Goal: Task Accomplishment & Management: Complete application form

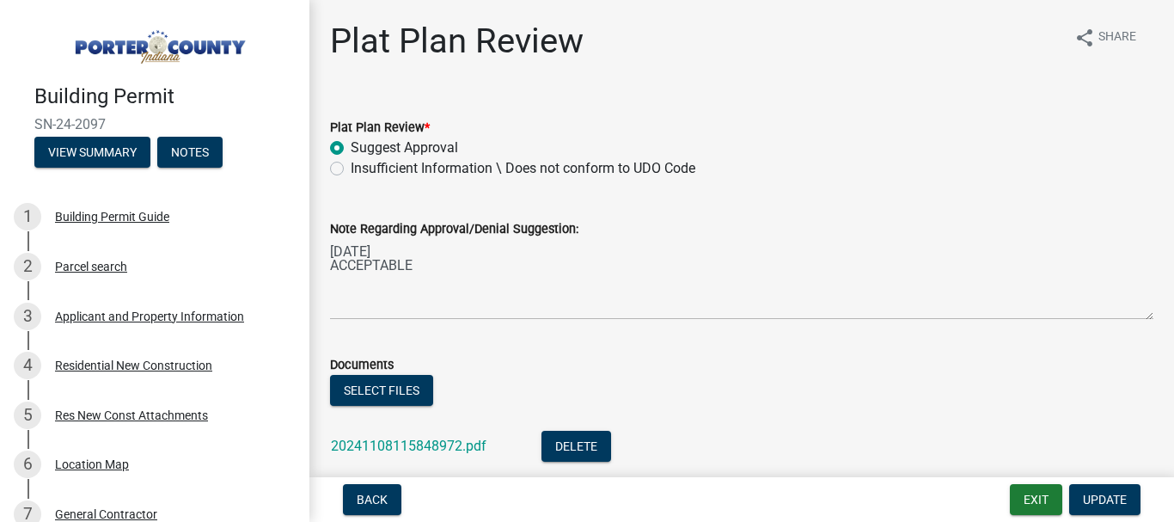
scroll to position [119, 0]
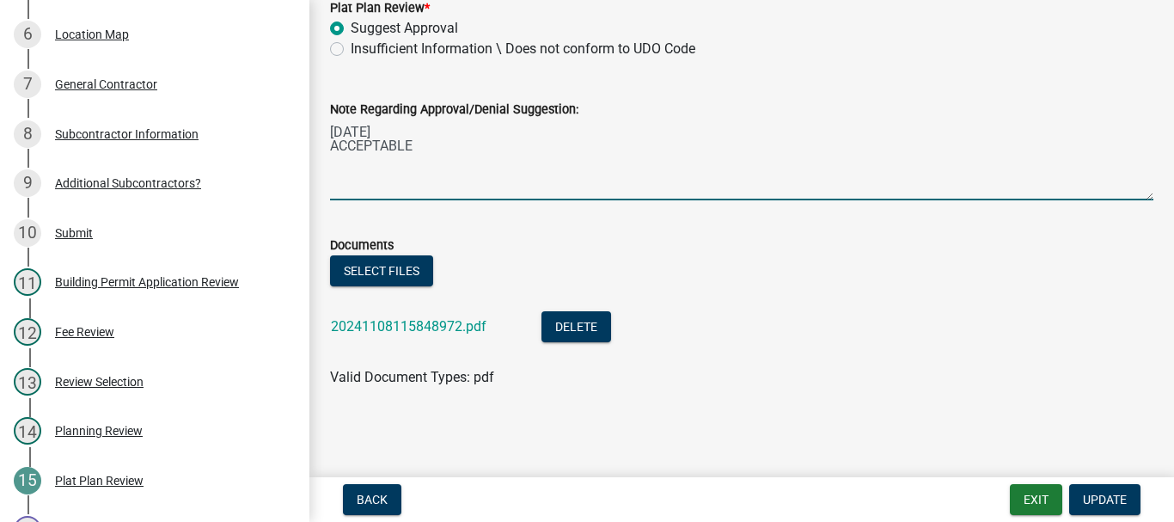
click at [416, 144] on textarea "[DATE] ACCEPTABLE" at bounding box center [741, 159] width 823 height 81
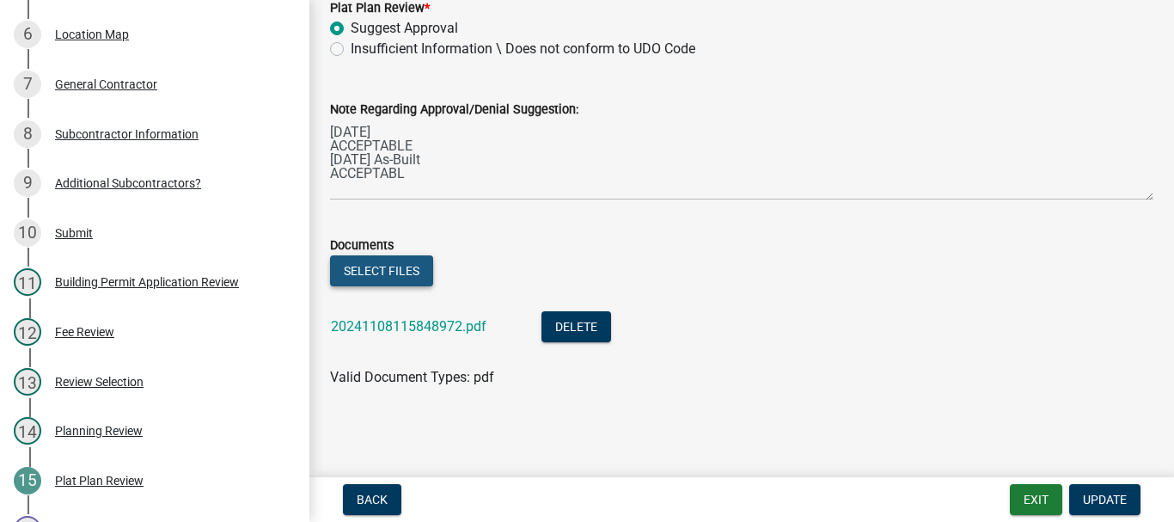
click at [364, 271] on button "Select files" at bounding box center [381, 270] width 103 height 31
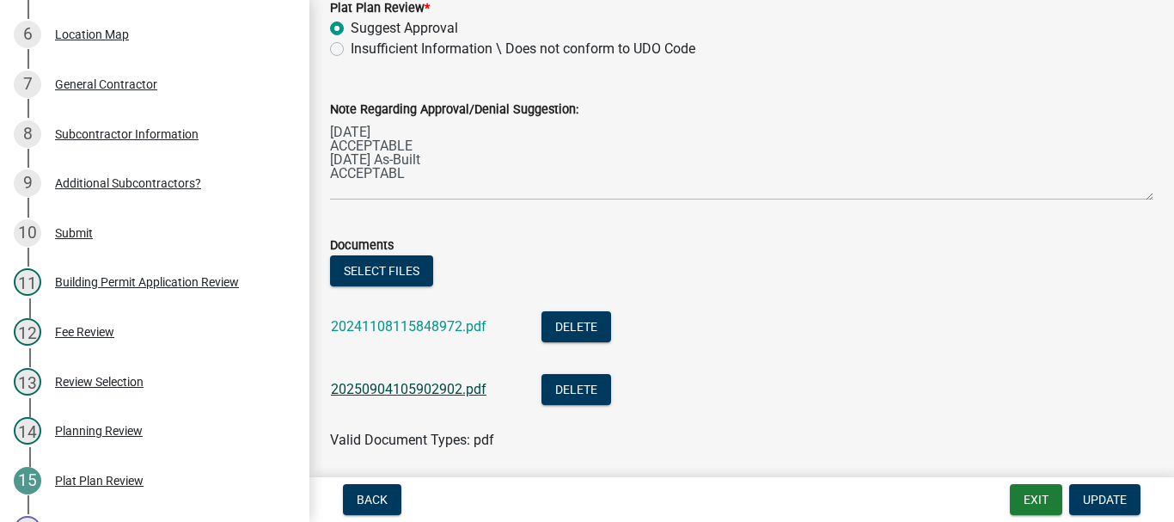
click at [418, 387] on link "20250904105902902.pdf" at bounding box center [409, 389] width 156 height 16
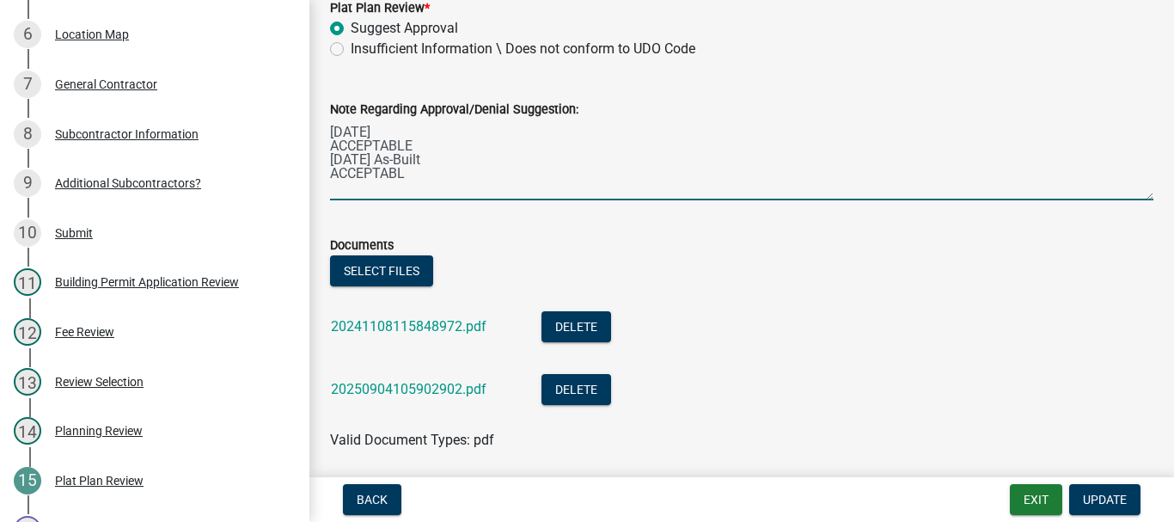
click at [408, 176] on textarea "[DATE] ACCEPTABLE [DATE] As-Built ACCEPTABL" at bounding box center [741, 159] width 823 height 81
type textarea "[DATE] ACCEPTABLE [DATE] As-Built ACCEPTABLE [PERSON_NAME] to Verify Ground Cov…"
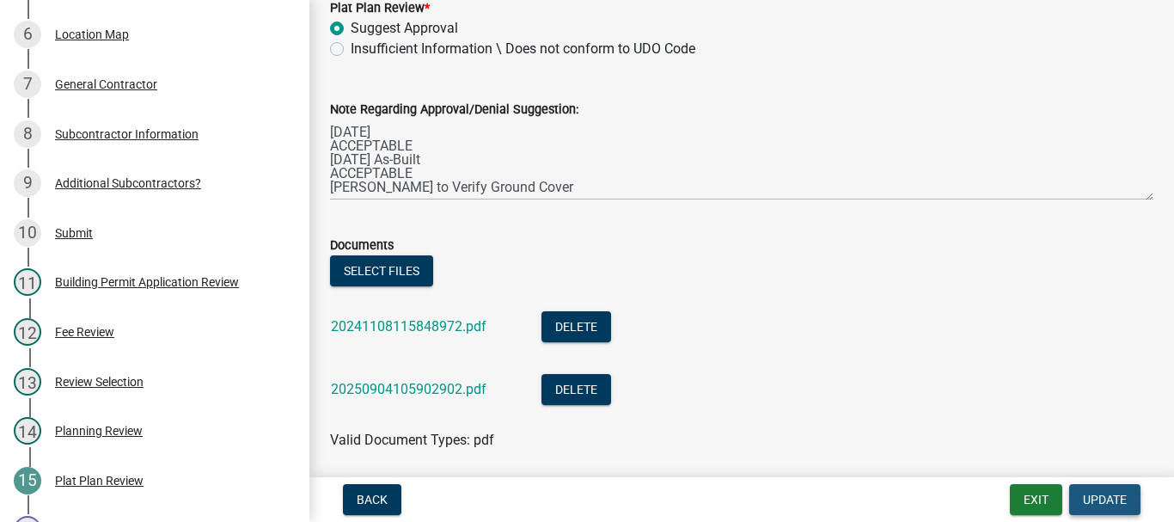
click at [1104, 497] on span "Update" at bounding box center [1105, 499] width 44 height 14
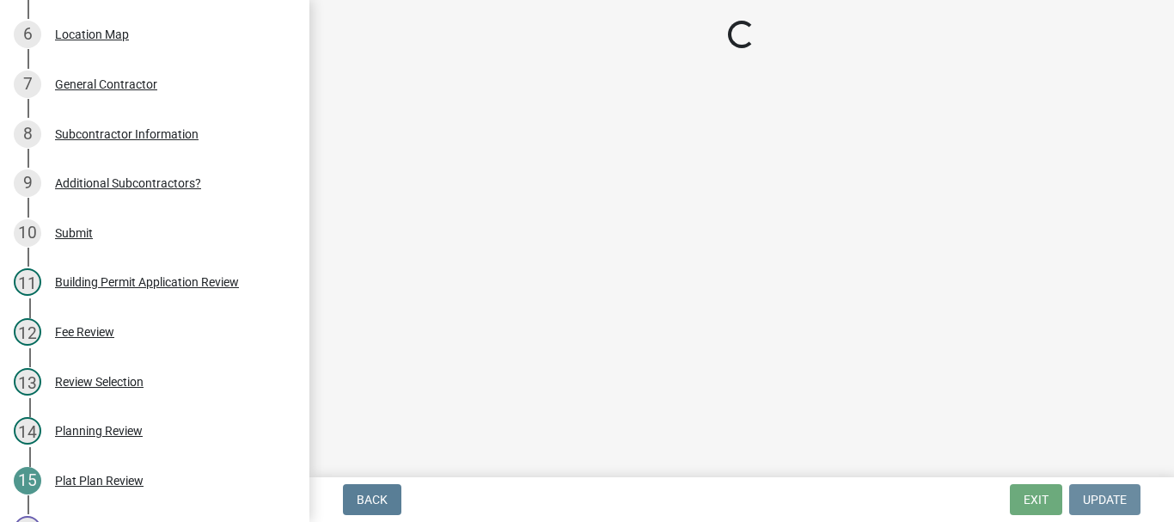
scroll to position [0, 0]
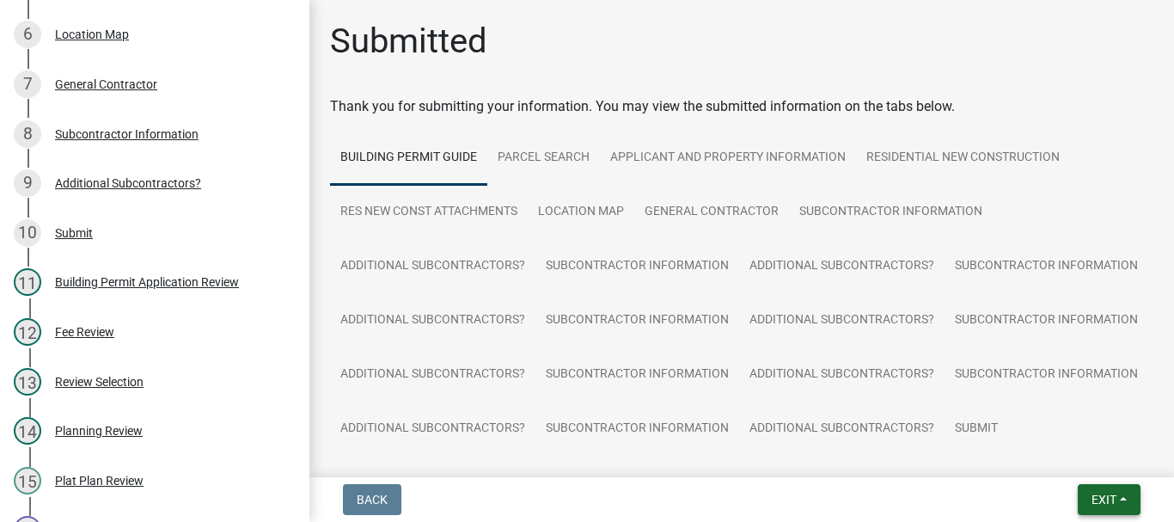
click at [1110, 505] on span "Exit" at bounding box center [1104, 499] width 25 height 14
click at [1066, 453] on button "Save & Exit" at bounding box center [1072, 454] width 138 height 41
